Goal: Navigation & Orientation: Find specific page/section

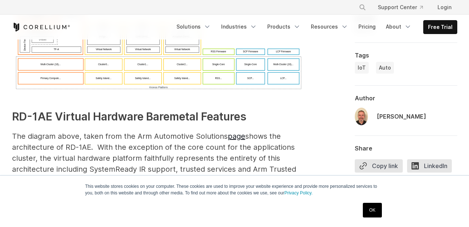
click at [367, 203] on link "OK" at bounding box center [372, 210] width 19 height 15
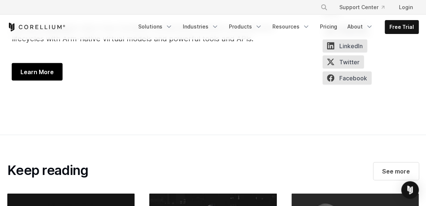
scroll to position [1405, 0]
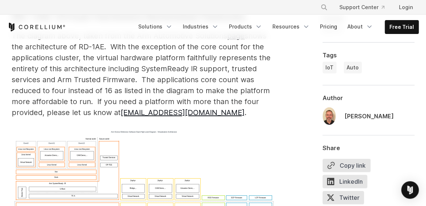
scroll to position [559, 0]
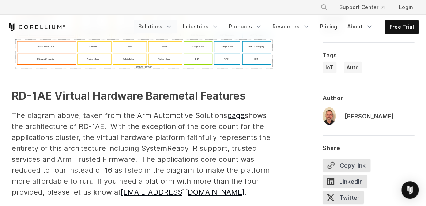
click at [169, 26] on link "Solutions" at bounding box center [155, 26] width 43 height 13
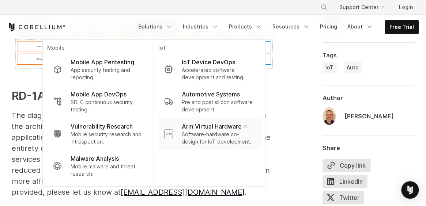
click at [197, 132] on p "Software-hardware co-design for IoT development." at bounding box center [218, 138] width 73 height 15
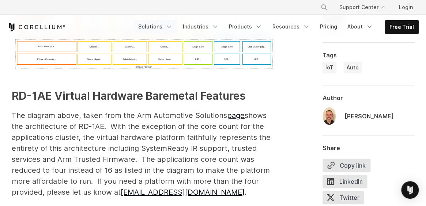
click at [166, 30] on link "Solutions" at bounding box center [155, 26] width 43 height 13
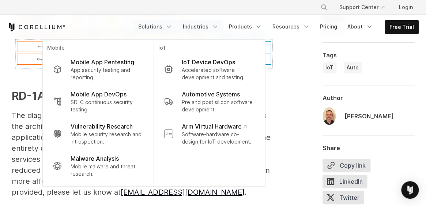
click at [212, 23] on link "Industries" at bounding box center [201, 26] width 45 height 13
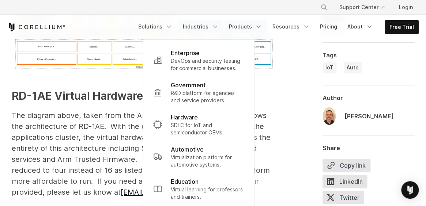
click at [252, 25] on link "Products" at bounding box center [246, 26] width 42 height 13
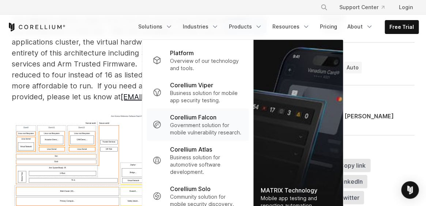
scroll to position [678, 0]
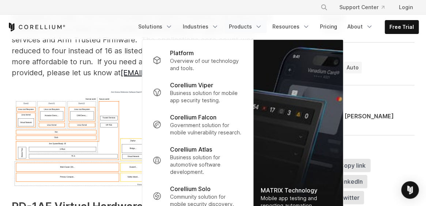
click at [288, 76] on img "Navigation Menu" at bounding box center [299, 128] width 90 height 177
